Goal: Transaction & Acquisition: Purchase product/service

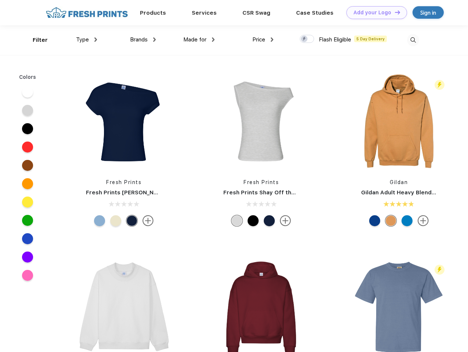
click at [374, 12] on link "Add your Logo Design Tool" at bounding box center [376, 12] width 61 height 13
click at [0, 0] on div "Design Tool" at bounding box center [0, 0] width 0 height 0
click at [394, 12] on link "Add your Logo Design Tool" at bounding box center [376, 12] width 61 height 13
click at [35, 40] on div "Filter" at bounding box center [40, 40] width 15 height 8
click at [87, 40] on span "Type" at bounding box center [82, 39] width 13 height 7
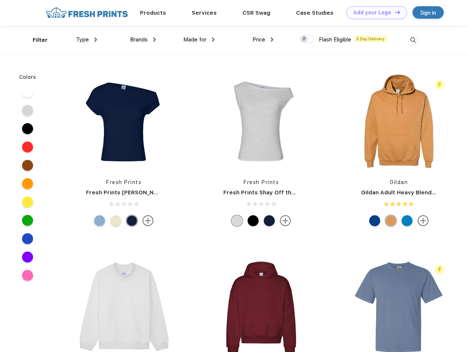
click at [143, 40] on span "Brands" at bounding box center [139, 39] width 18 height 7
click at [199, 40] on span "Made for" at bounding box center [194, 39] width 23 height 7
click at [263, 40] on span "Price" at bounding box center [258, 39] width 13 height 7
click at [307, 39] on div at bounding box center [306, 39] width 14 height 8
click at [304, 39] on input "checkbox" at bounding box center [301, 37] width 5 height 5
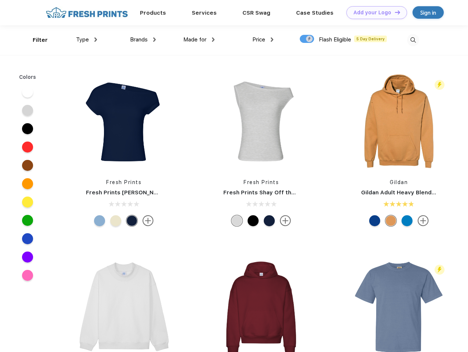
click at [413, 40] on img at bounding box center [413, 40] width 12 height 12
